Goal: Information Seeking & Learning: Understand process/instructions

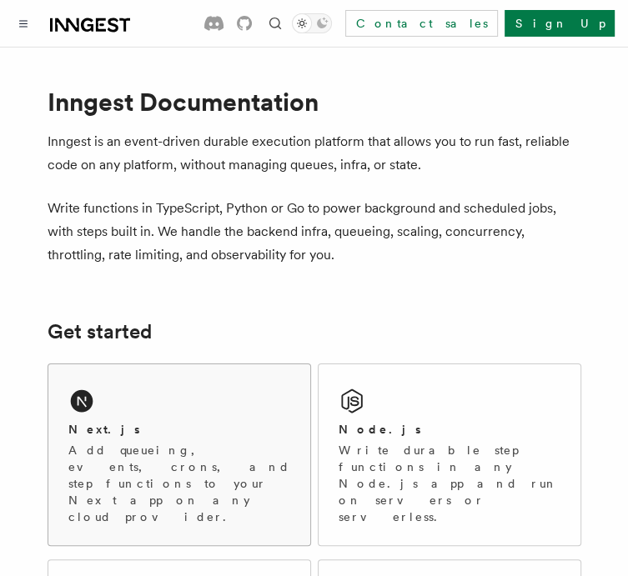
click at [205, 364] on div "Next.js Add queueing, events, crons, and step functions to your Next app on any…" at bounding box center [179, 454] width 262 height 181
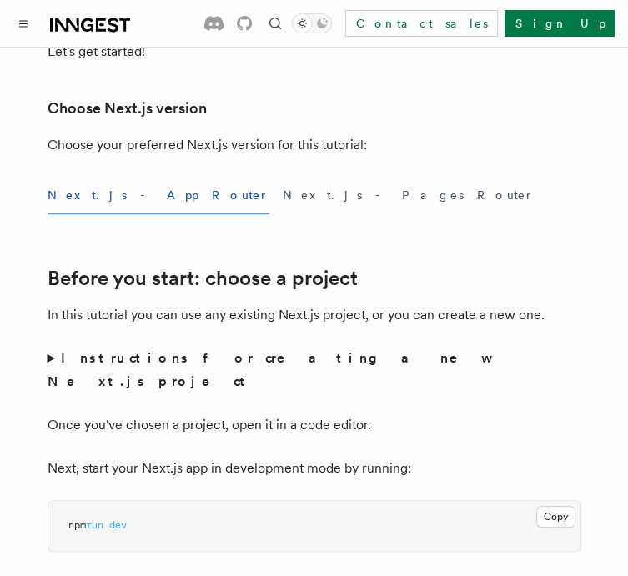
scroll to position [412, 0]
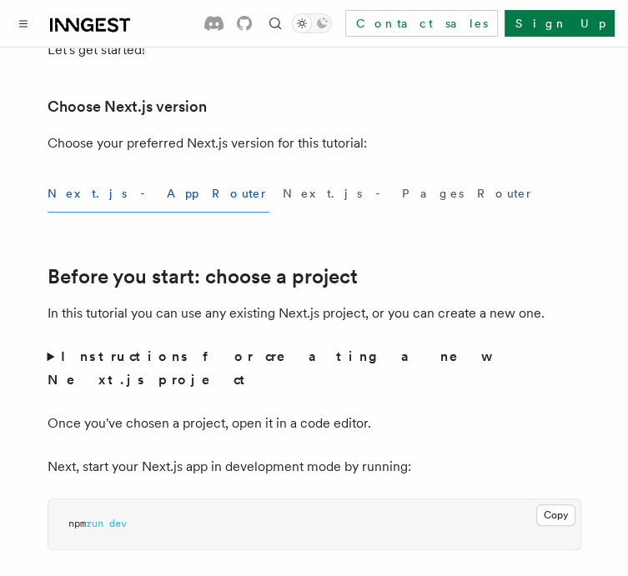
click at [123, 196] on button "Next.js - App Router" at bounding box center [159, 194] width 222 height 38
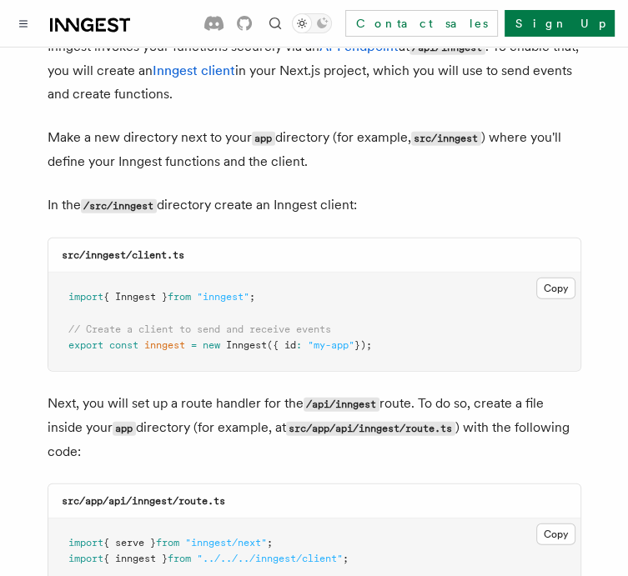
scroll to position [2016, 0]
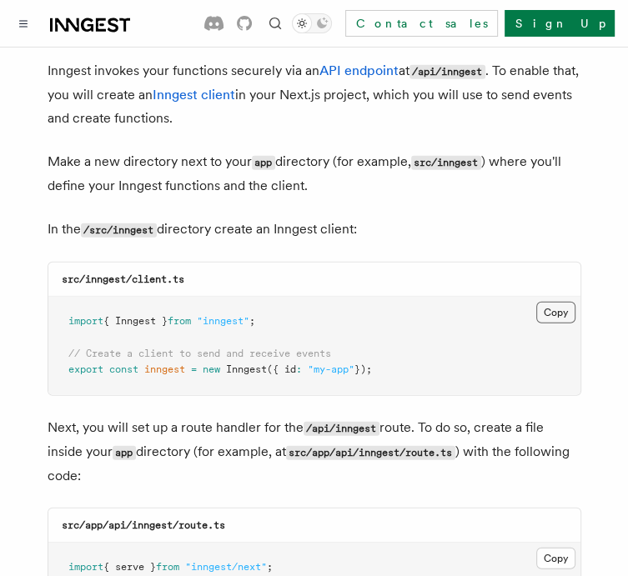
click at [549, 302] on button "Copy Copied" at bounding box center [555, 313] width 39 height 22
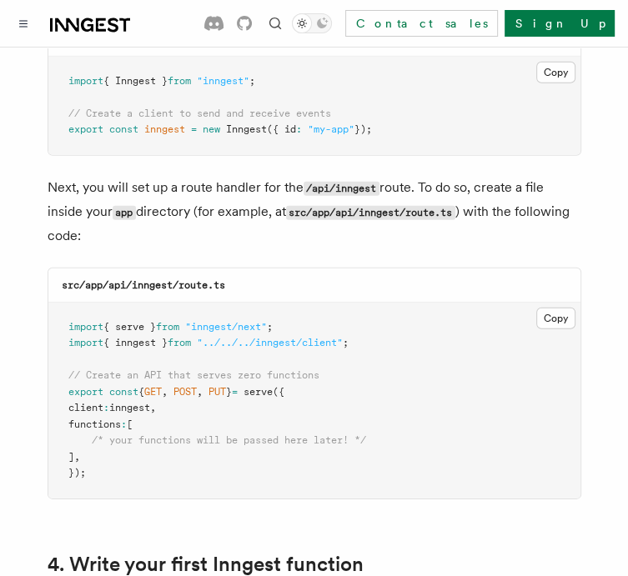
scroll to position [2257, 0]
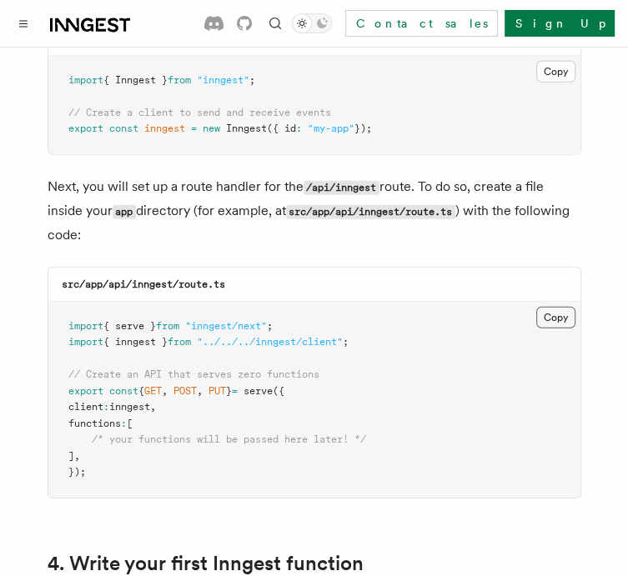
click at [550, 307] on button "Copy Copied" at bounding box center [555, 318] width 39 height 22
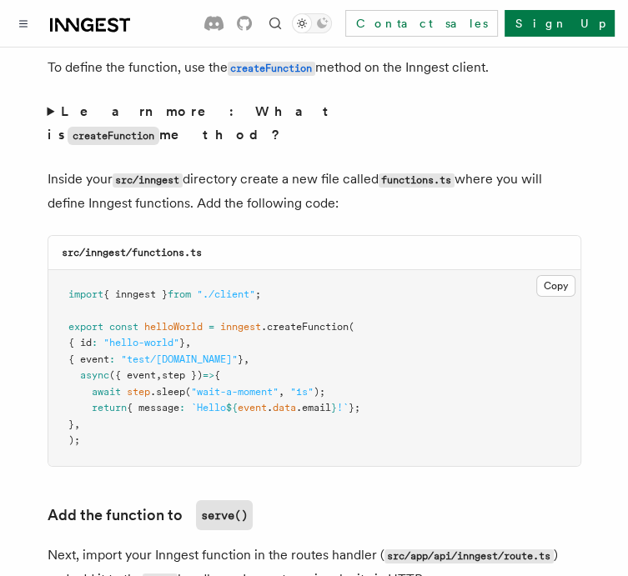
scroll to position [2928, 0]
